Goal: Task Accomplishment & Management: Manage account settings

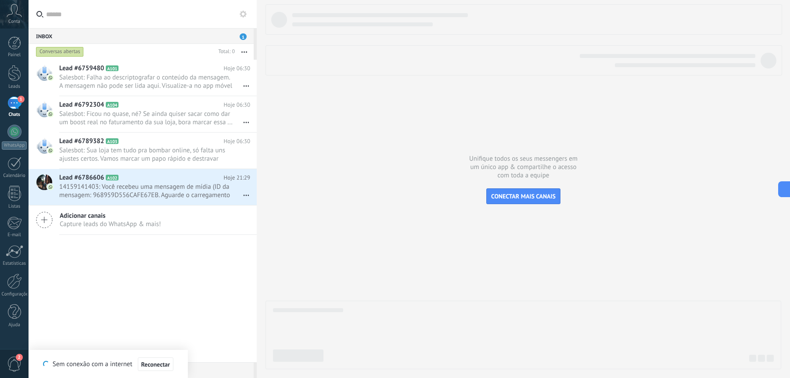
click at [240, 33] on div "Inbox 1" at bounding box center [141, 36] width 225 height 16
click at [243, 37] on span "1" at bounding box center [243, 36] width 7 height 7
click at [14, 106] on div "1" at bounding box center [14, 103] width 14 height 13
click at [783, 187] on icon at bounding box center [781, 188] width 9 height 9
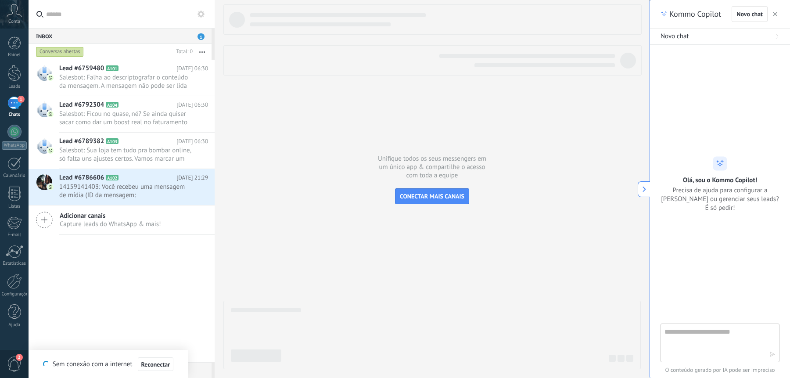
click at [777, 17] on span "button" at bounding box center [775, 14] width 4 height 6
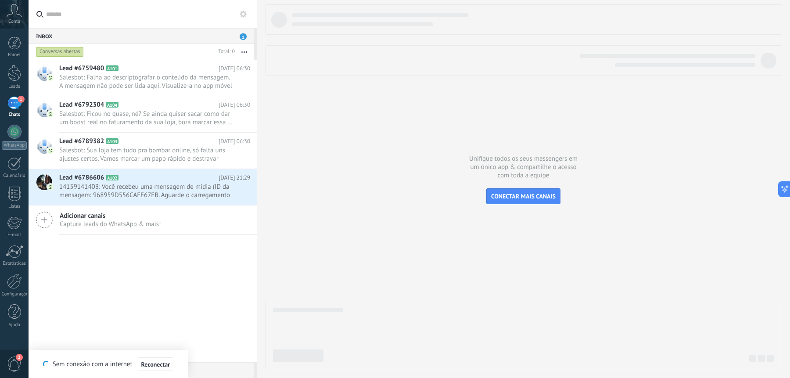
click at [22, 365] on div "2" at bounding box center [14, 363] width 29 height 29
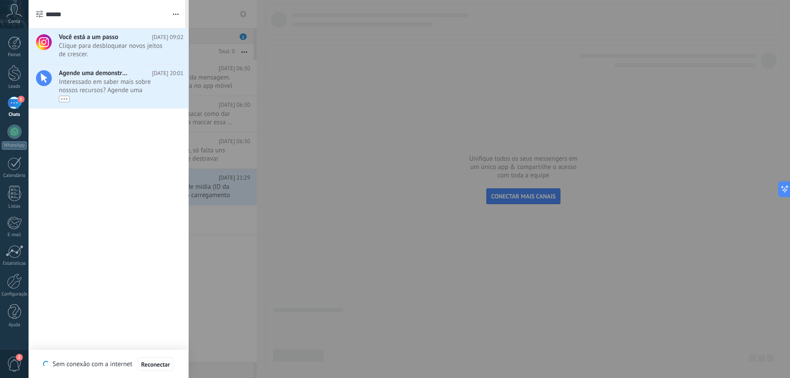
click at [215, 265] on div at bounding box center [395, 189] width 790 height 378
